Goal: Task Accomplishment & Management: Complete application form

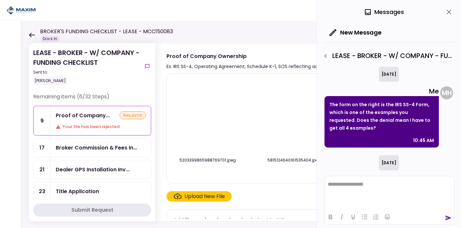
scroll to position [325, 0]
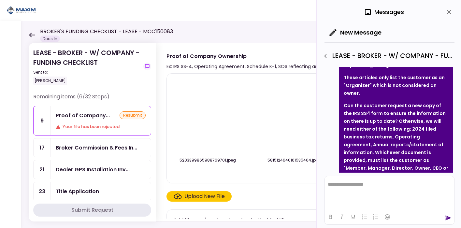
click at [209, 195] on div "Upload New File" at bounding box center [204, 196] width 40 height 8
click at [0, 0] on input "Upload New File" at bounding box center [0, 0] width 0 height 0
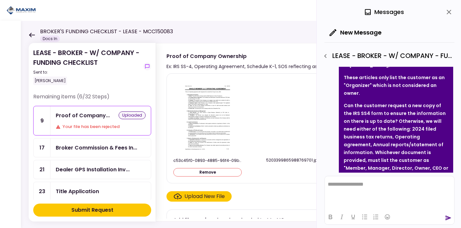
click at [207, 199] on div "Upload New File" at bounding box center [204, 196] width 40 height 8
click at [0, 0] on input "Upload New File" at bounding box center [0, 0] width 0 height 0
click at [102, 215] on button "Submit Request" at bounding box center [92, 210] width 118 height 13
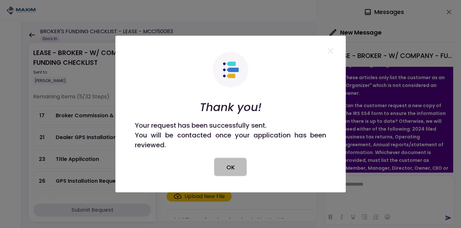
click at [221, 170] on button "OK" at bounding box center [230, 167] width 33 height 18
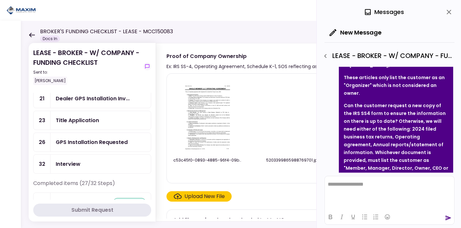
scroll to position [130, 0]
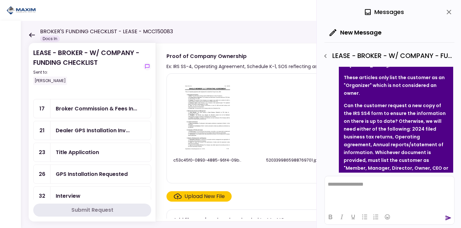
scroll to position [15, 0]
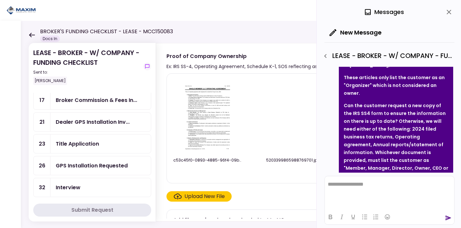
click at [95, 135] on div "Title Application" at bounding box center [100, 144] width 100 height 19
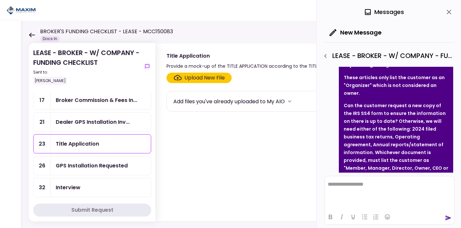
click at [455, 10] on div "**********" at bounding box center [389, 114] width 144 height 228
click at [451, 9] on icon "close" at bounding box center [449, 12] width 8 height 8
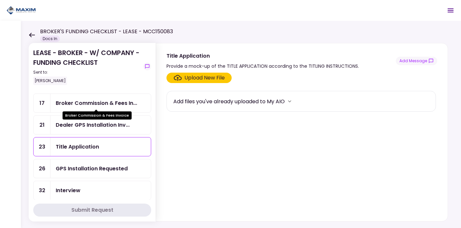
scroll to position [8, 0]
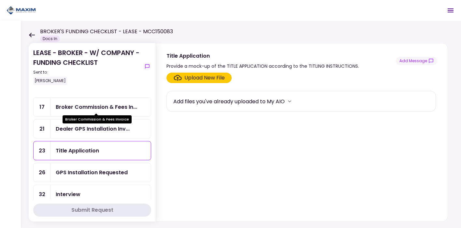
click at [80, 106] on div "Broker Commission & Fees In..." at bounding box center [96, 107] width 81 height 8
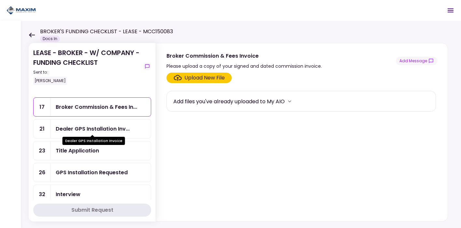
click at [92, 139] on div "Dealer GPS Installation Invoice" at bounding box center [94, 141] width 63 height 8
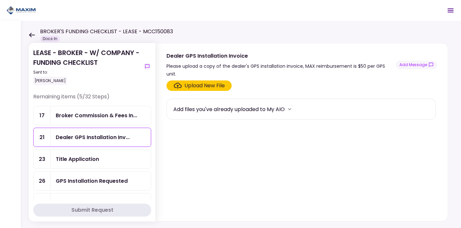
scroll to position [8, 0]
